Goal: Information Seeking & Learning: Learn about a topic

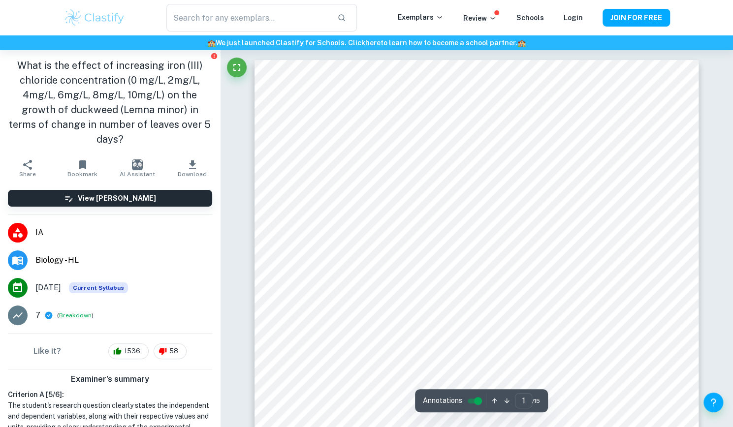
click at [100, 12] on img at bounding box center [94, 18] width 62 height 20
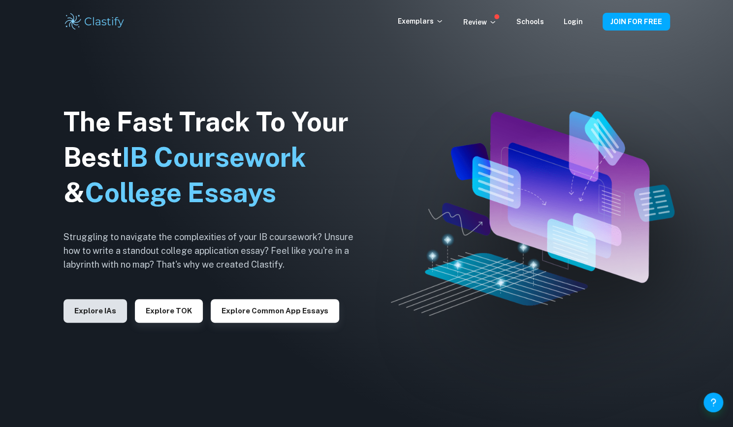
click at [101, 312] on button "Explore IAs" at bounding box center [94, 311] width 63 height 24
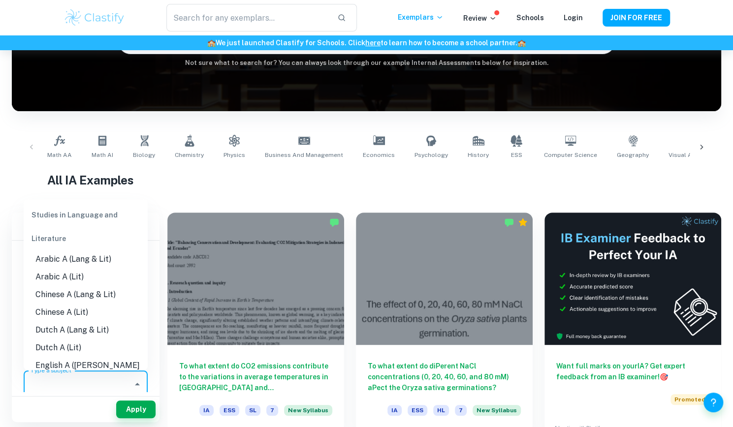
click at [80, 389] on input "Type a subject" at bounding box center [78, 384] width 100 height 19
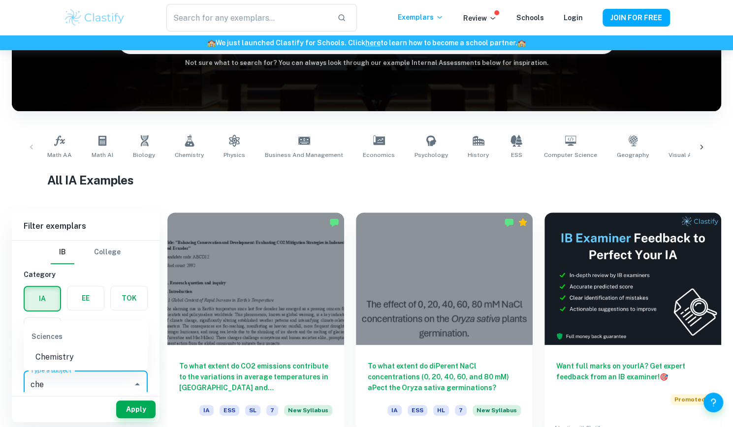
click at [66, 360] on li "Chemistry" at bounding box center [86, 357] width 124 height 18
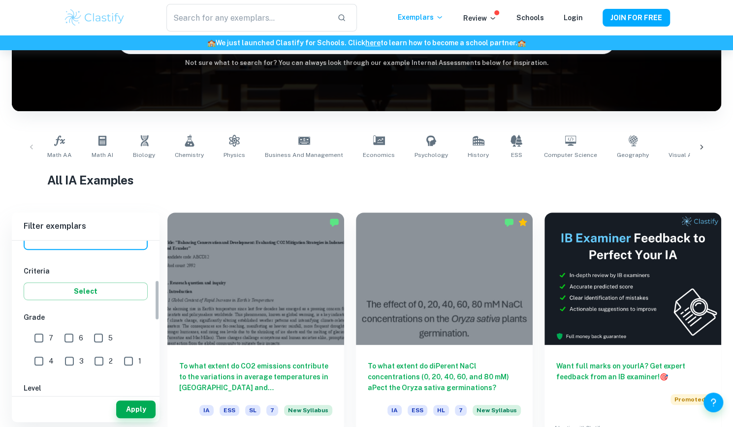
scroll to position [155, 0]
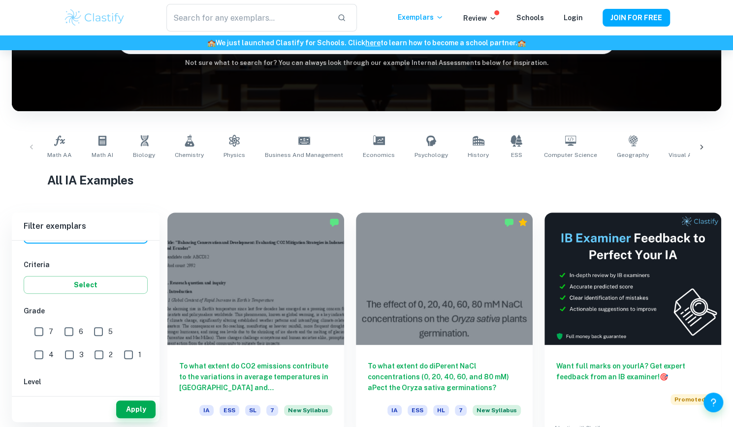
type input "Chemistry"
click at [37, 329] on input "7" at bounding box center [39, 332] width 20 height 20
checkbox input "true"
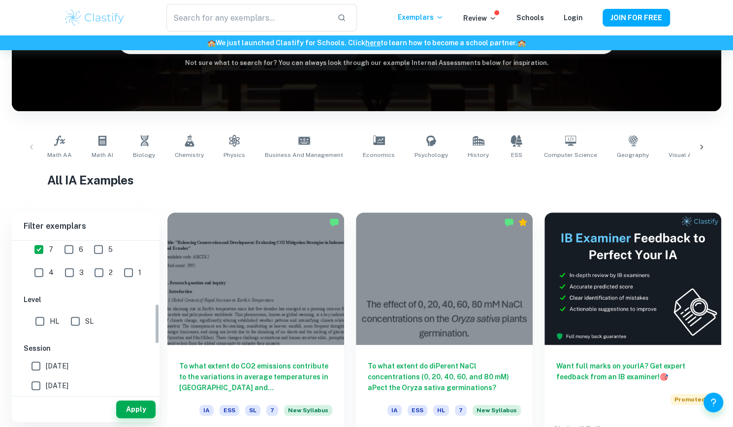
scroll to position [241, 0]
click at [39, 315] on input "HL" at bounding box center [40, 318] width 20 height 20
checkbox input "true"
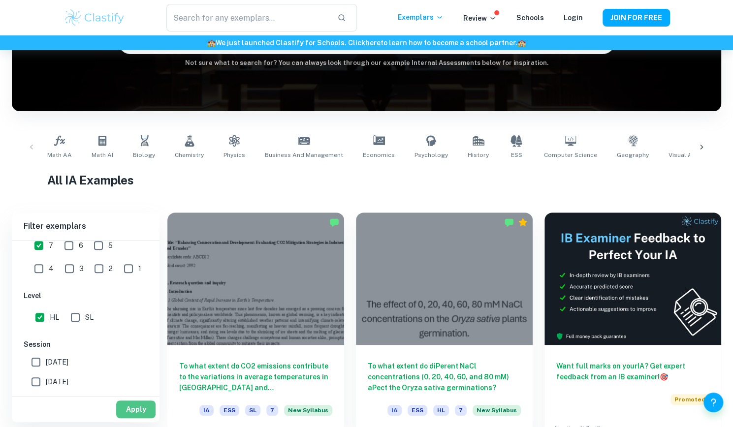
click at [127, 411] on button "Apply" at bounding box center [135, 410] width 39 height 18
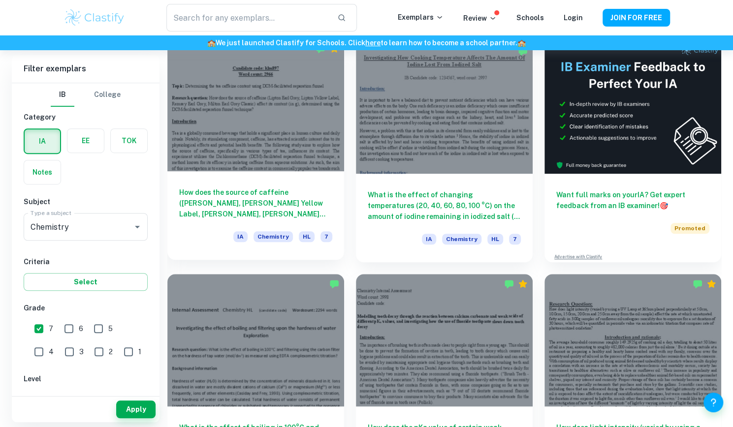
scroll to position [291, 0]
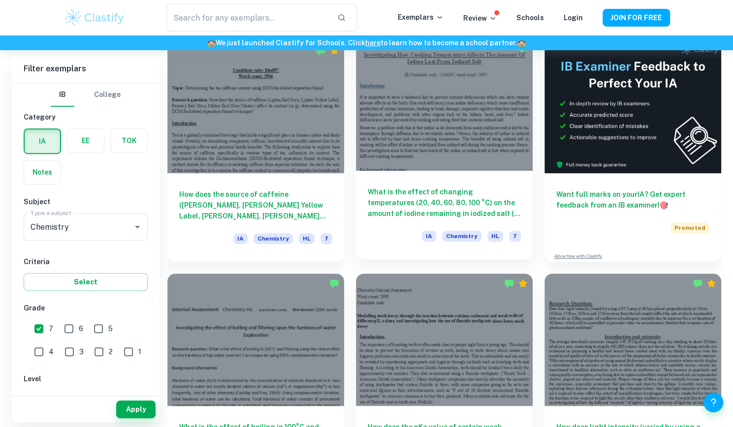
click at [439, 188] on h6 "What is the effect of changing temperatures (20, 40, 60, 80, 100 °C) on the amo…" at bounding box center [444, 202] width 153 height 32
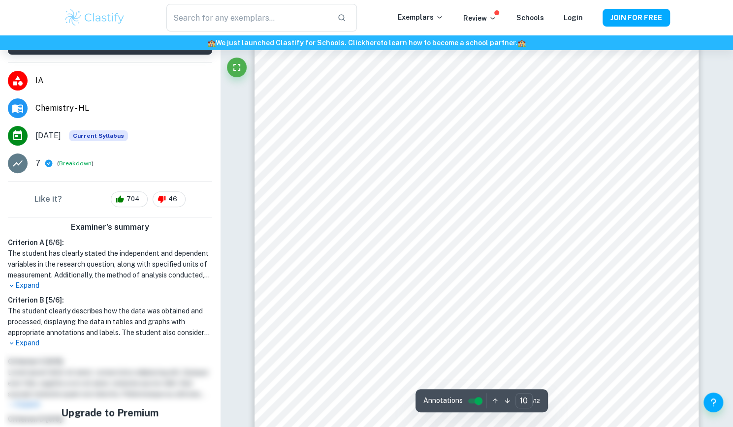
scroll to position [150, 0]
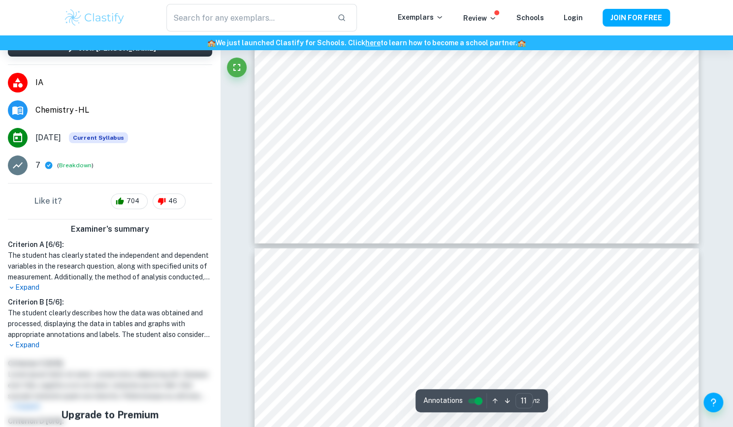
type input "10"
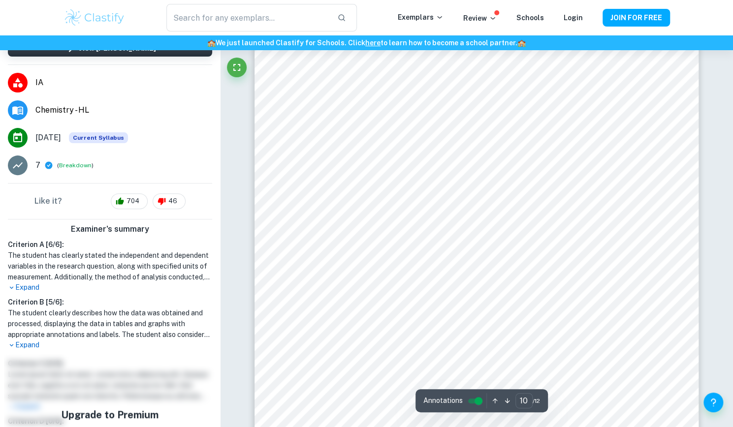
scroll to position [5466, 0]
